Goal: Task Accomplishment & Management: Use online tool/utility

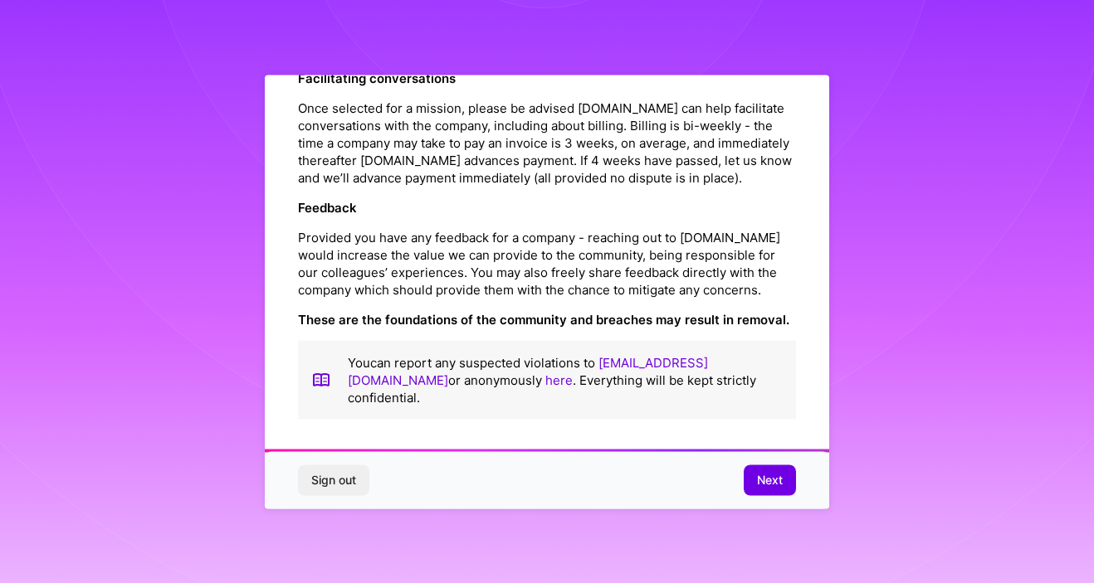
scroll to position [1919, 0]
click at [767, 479] on span "Next" at bounding box center [770, 480] width 26 height 17
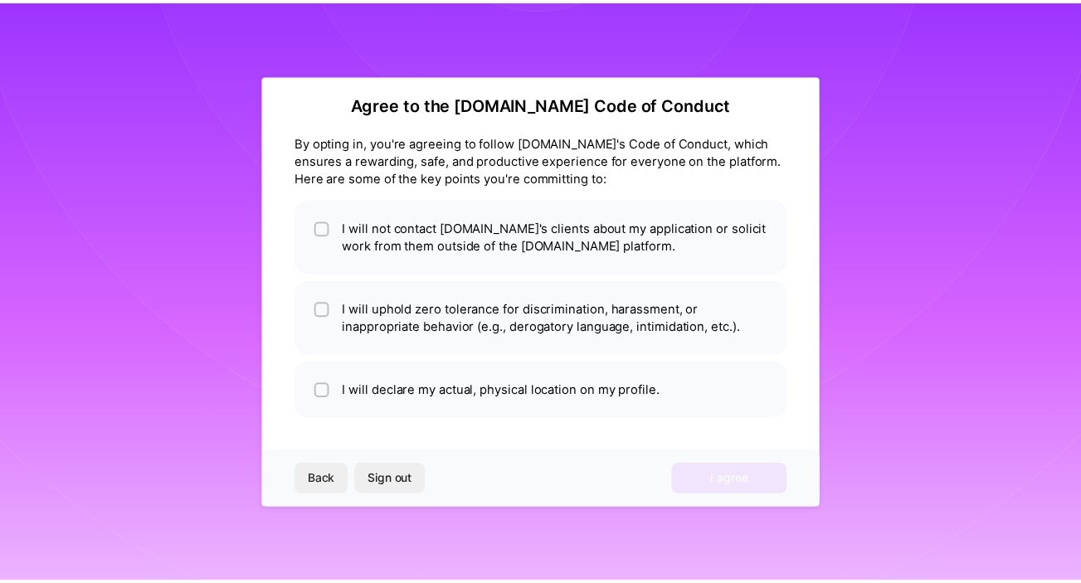
scroll to position [14, 0]
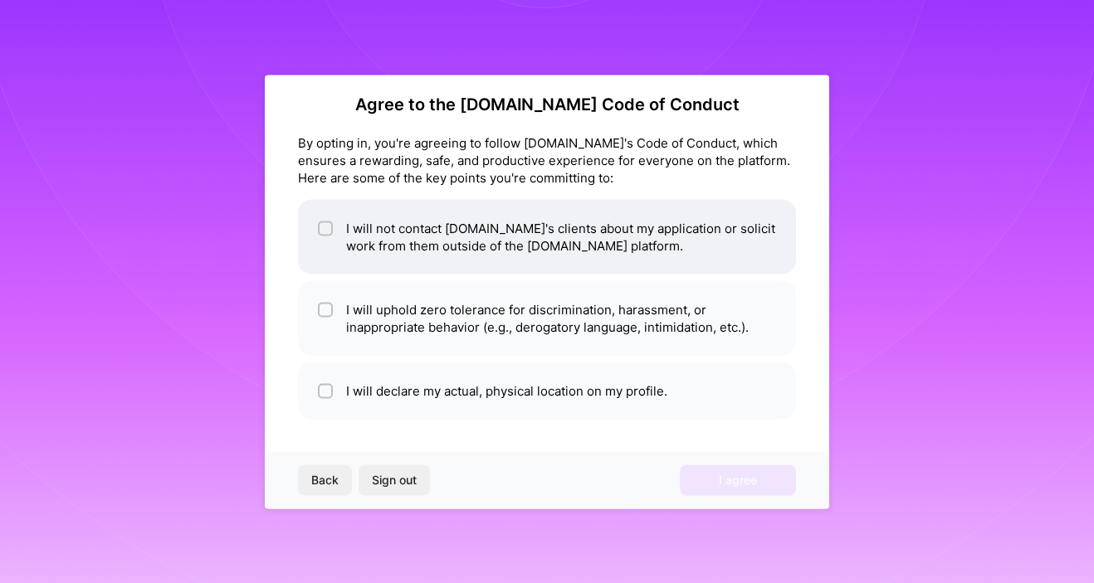
click at [329, 226] on input "checkbox" at bounding box center [327, 229] width 12 height 12
checkbox input "true"
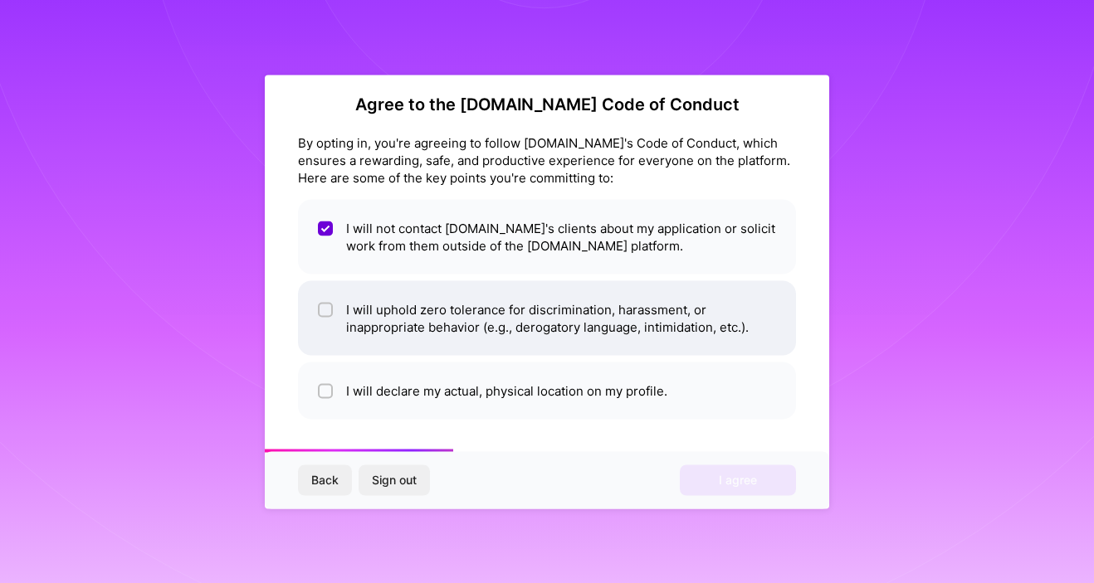
click at [328, 318] on span at bounding box center [325, 317] width 15 height 35
checkbox input "true"
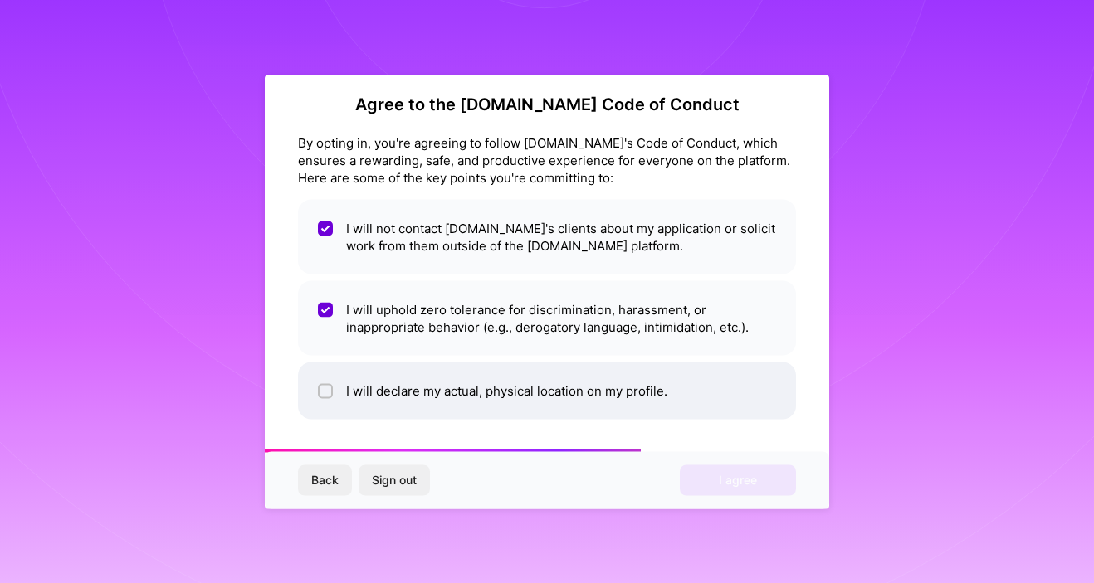
click at [410, 393] on li "I will declare my actual, physical location on my profile." at bounding box center [547, 390] width 498 height 57
checkbox input "true"
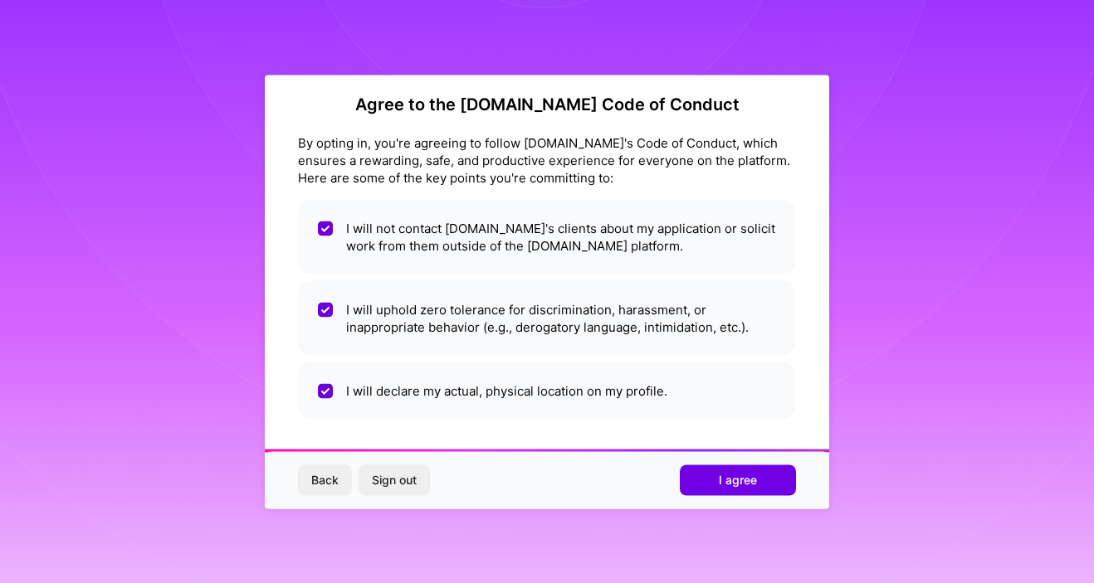
click at [740, 481] on span "I agree" at bounding box center [738, 480] width 38 height 17
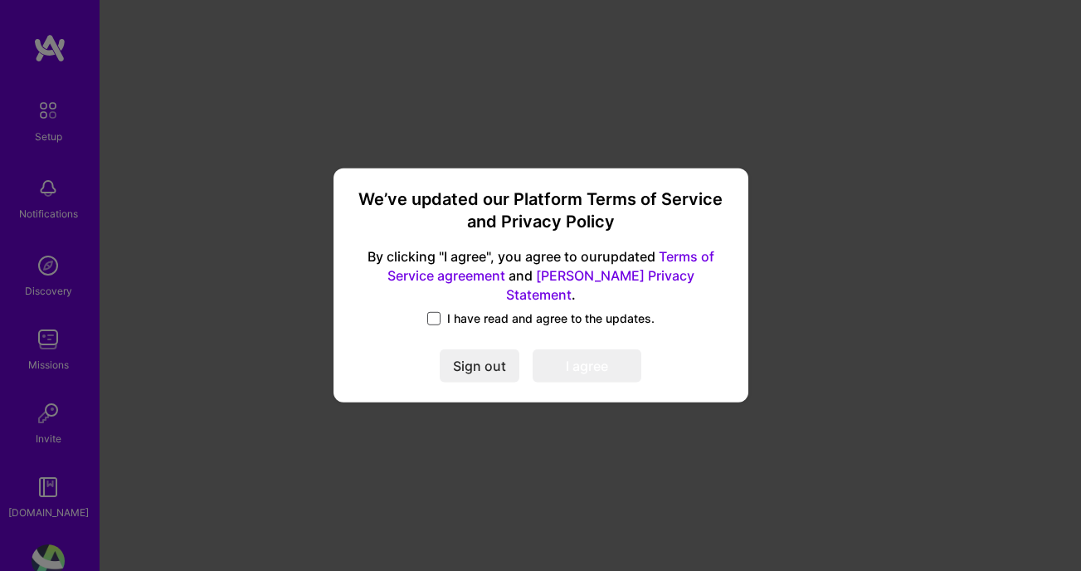
click at [439, 312] on span at bounding box center [433, 318] width 13 height 13
click at [0, 0] on input "I have read and agree to the updates." at bounding box center [0, 0] width 0 height 0
click at [593, 353] on button "I agree" at bounding box center [587, 366] width 109 height 33
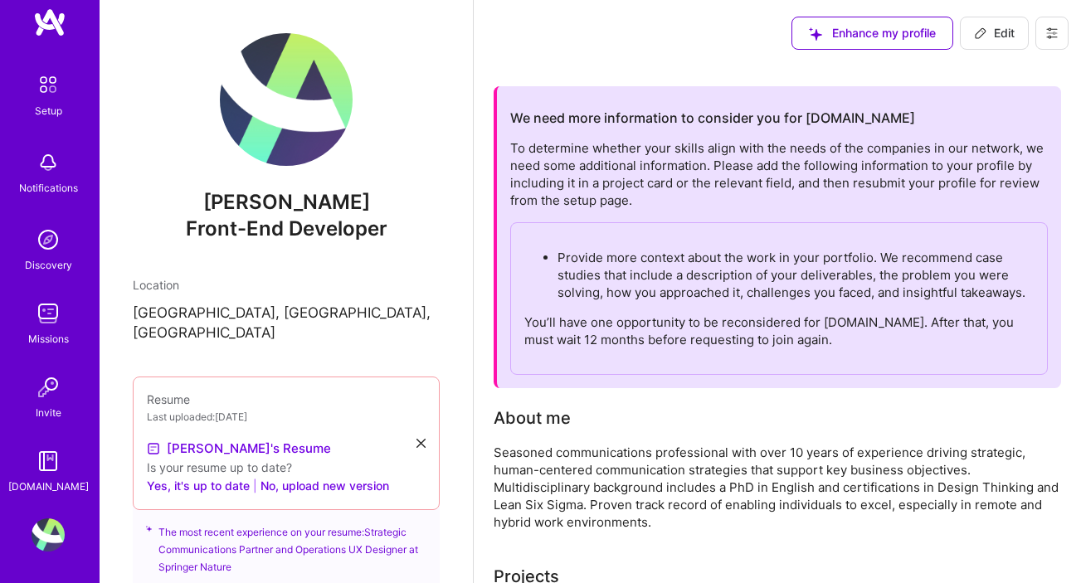
scroll to position [27, 0]
click at [48, 312] on img at bounding box center [48, 311] width 33 height 33
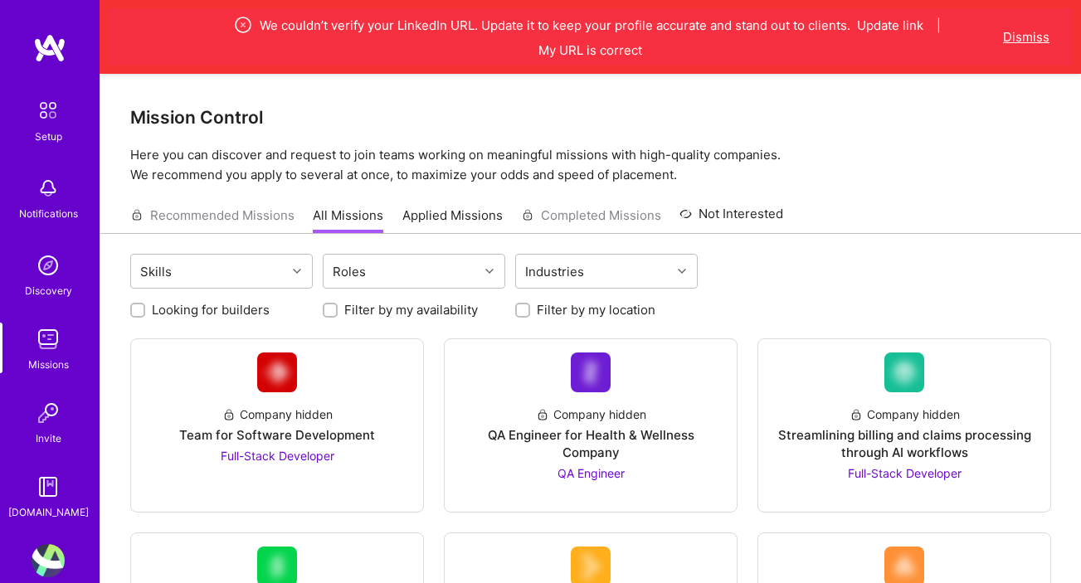
click at [1033, 32] on button "Dismiss" at bounding box center [1026, 36] width 46 height 17
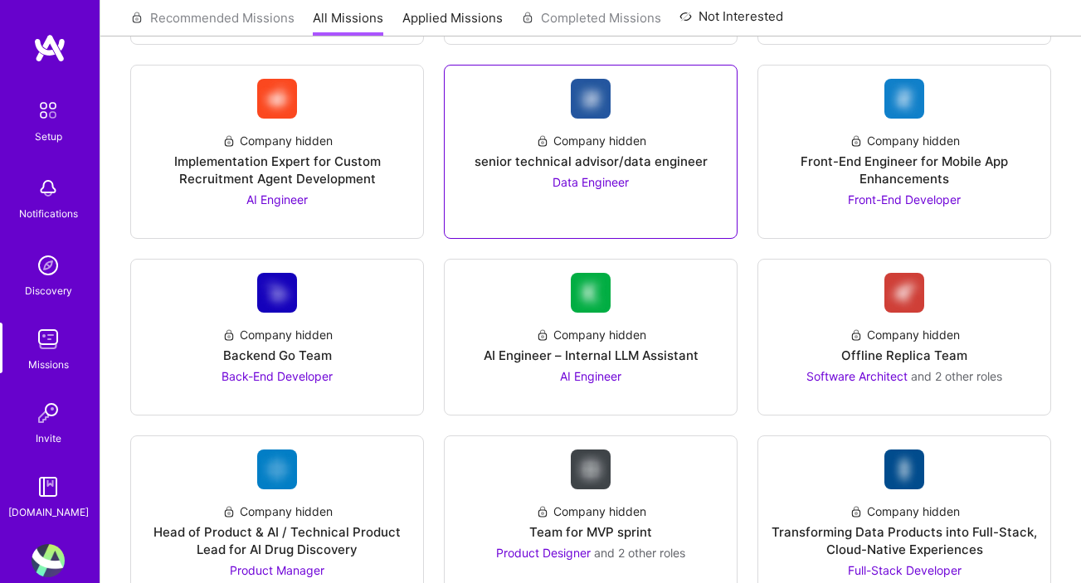
scroll to position [1217, 0]
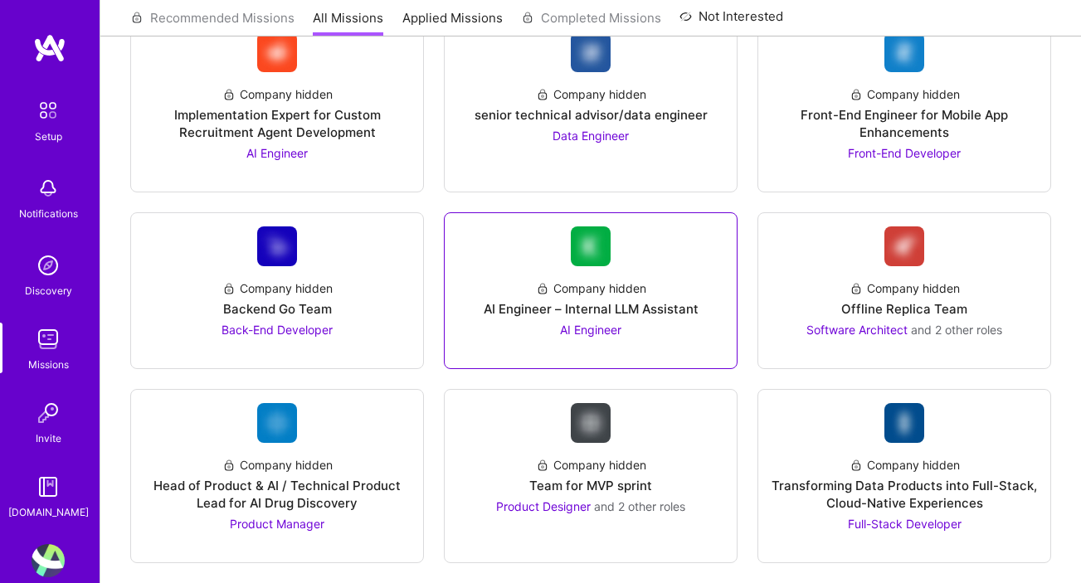
click at [712, 265] on link "Company hidden AI Engineer – Internal LLM Assistant AI Engineer" at bounding box center [591, 291] width 266 height 129
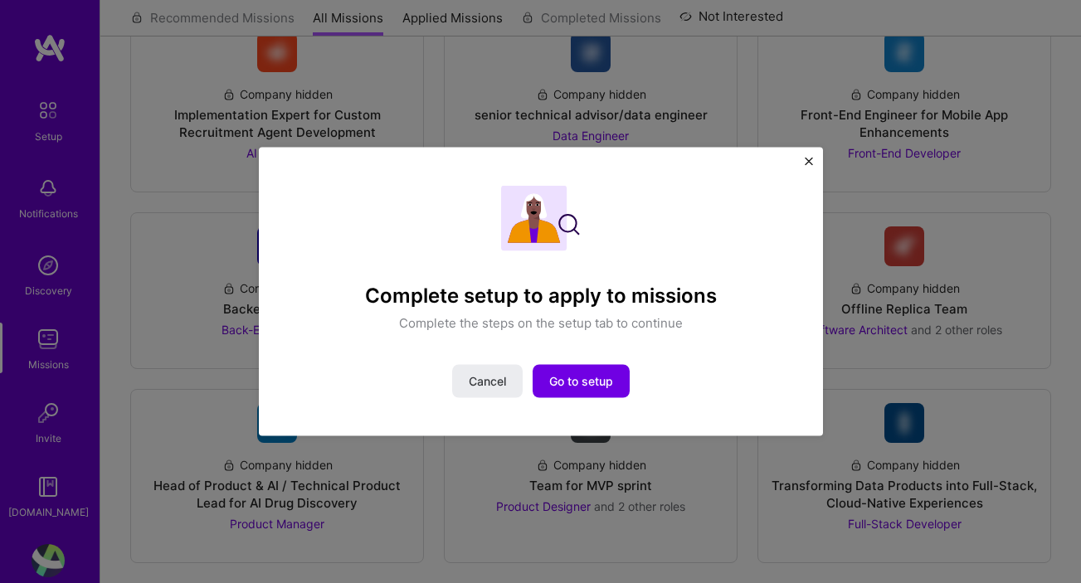
click at [810, 166] on button "Close" at bounding box center [809, 165] width 8 height 17
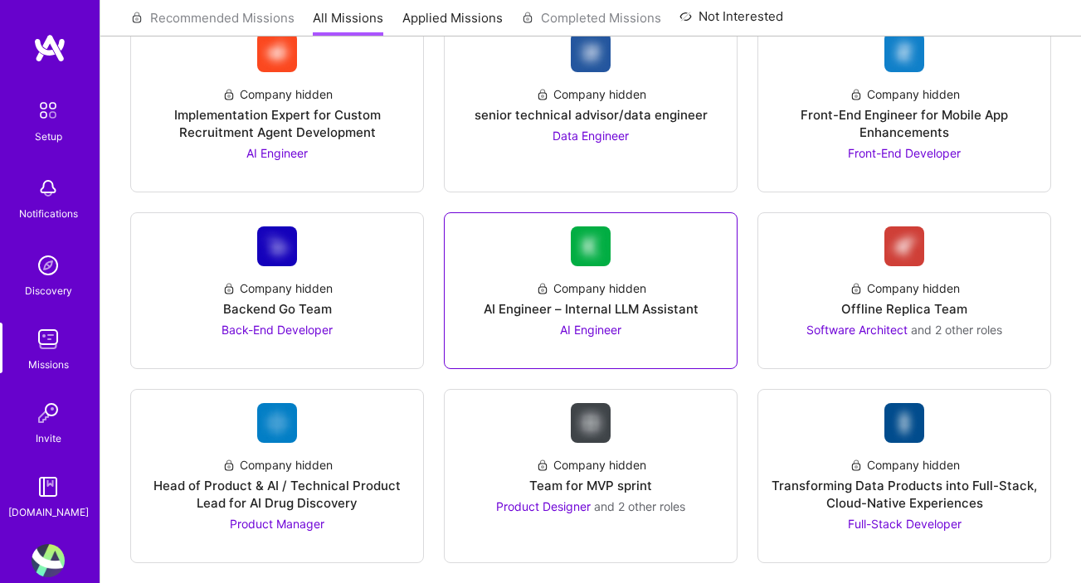
click at [719, 324] on div "Company hidden AI Engineer – Internal LLM Assistant AI Engineer" at bounding box center [591, 302] width 266 height 72
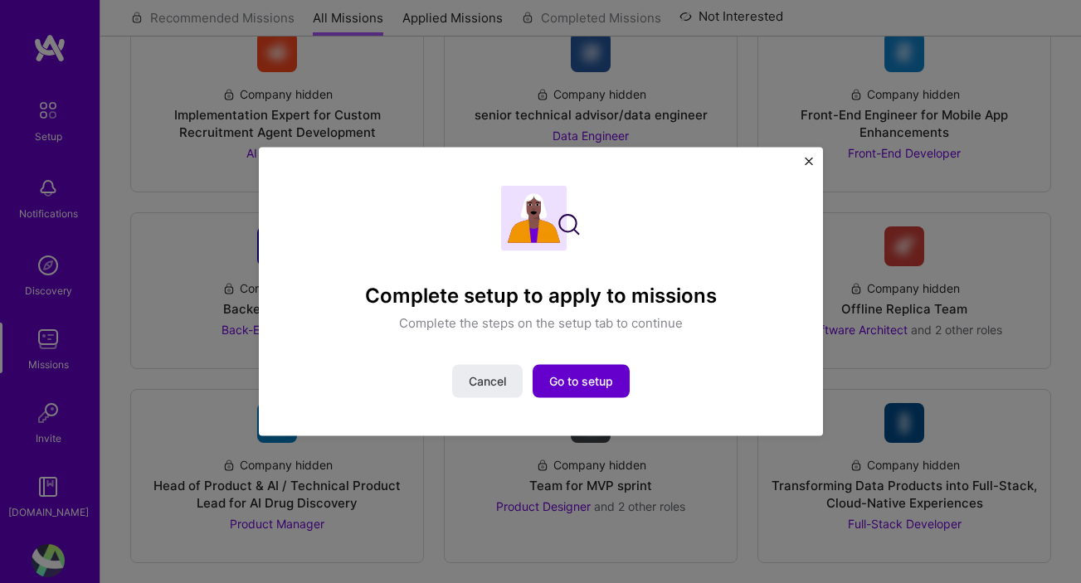
click at [589, 376] on span "Go to setup" at bounding box center [581, 381] width 64 height 17
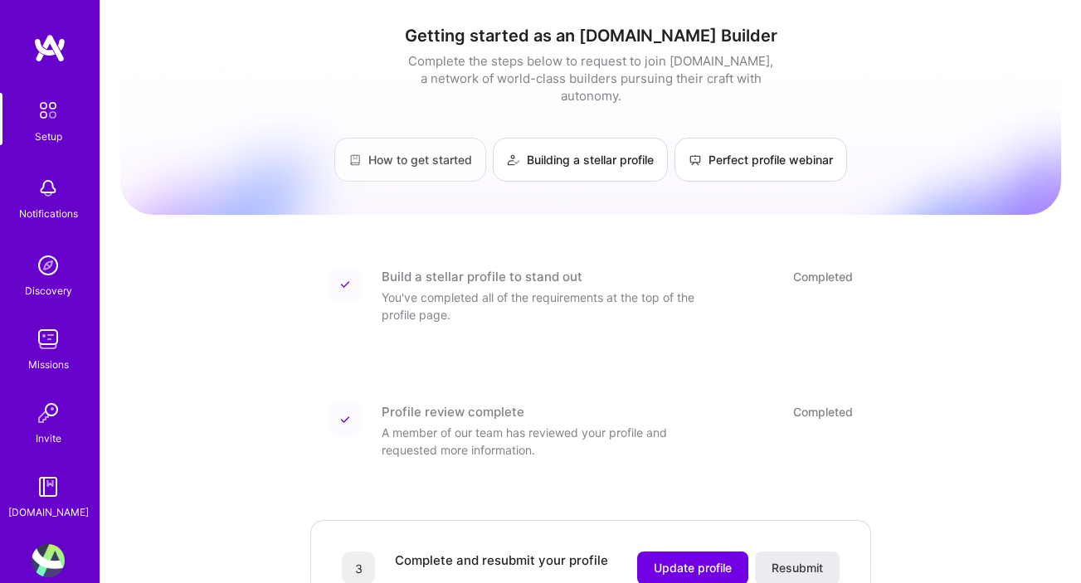
click at [418, 139] on link "How to get started" at bounding box center [410, 160] width 152 height 44
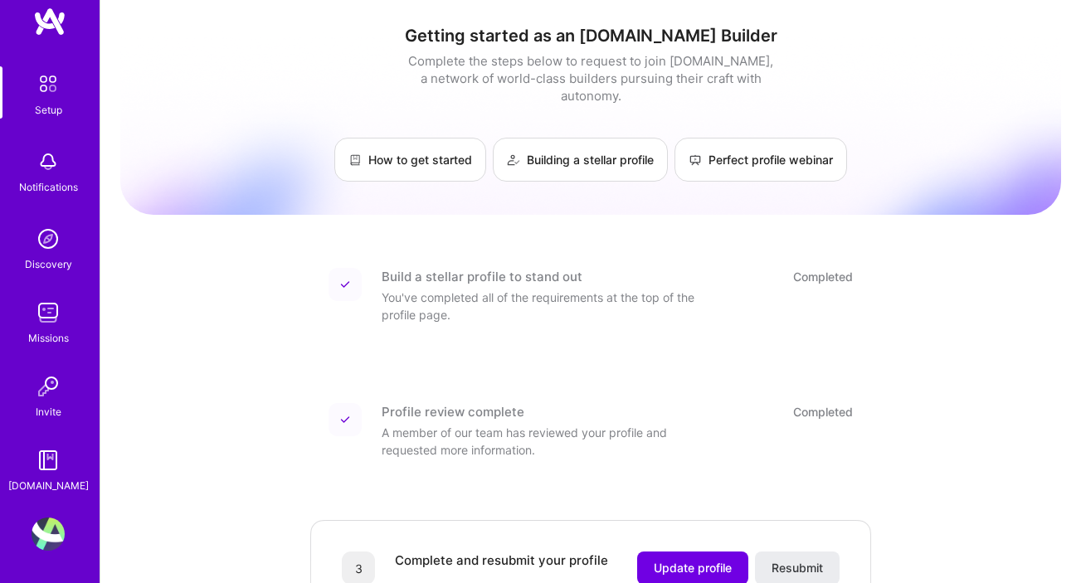
scroll to position [27, 0]
click at [45, 91] on img at bounding box center [48, 83] width 35 height 35
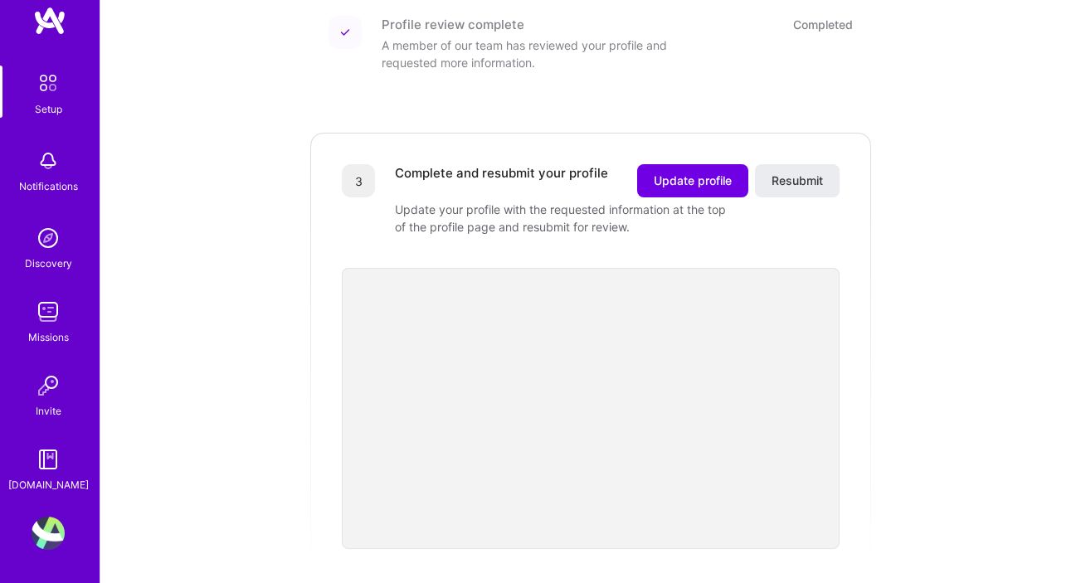
scroll to position [390, 0]
